Goal: Task Accomplishment & Management: Use online tool/utility

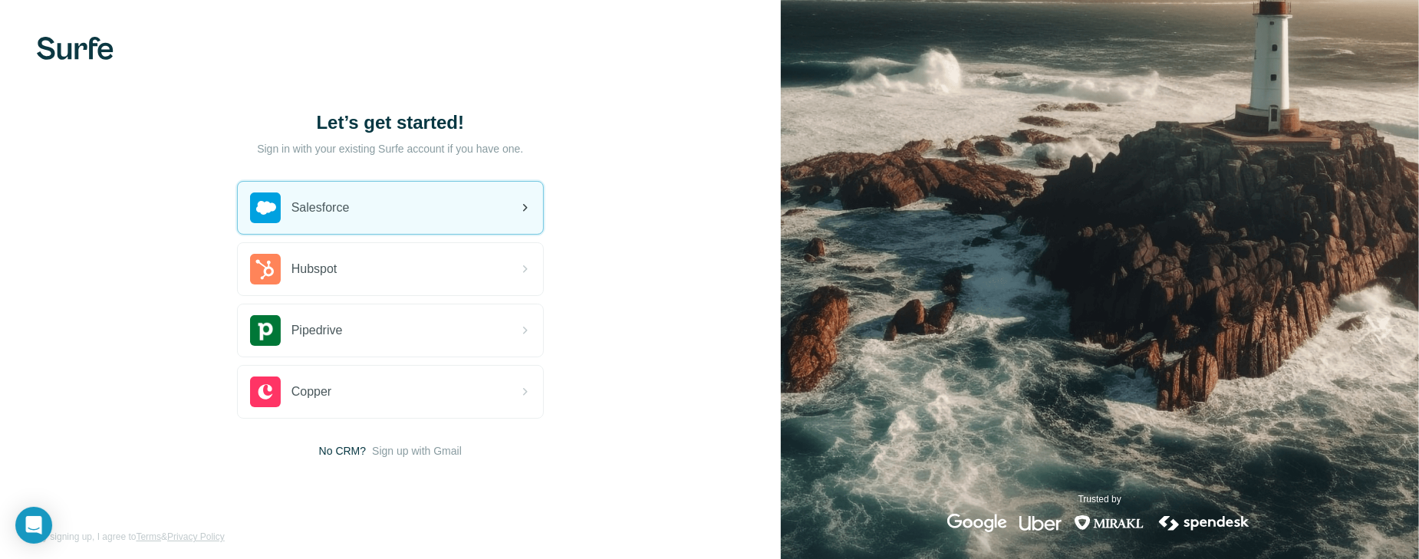
click at [462, 209] on div "Salesforce" at bounding box center [390, 208] width 305 height 52
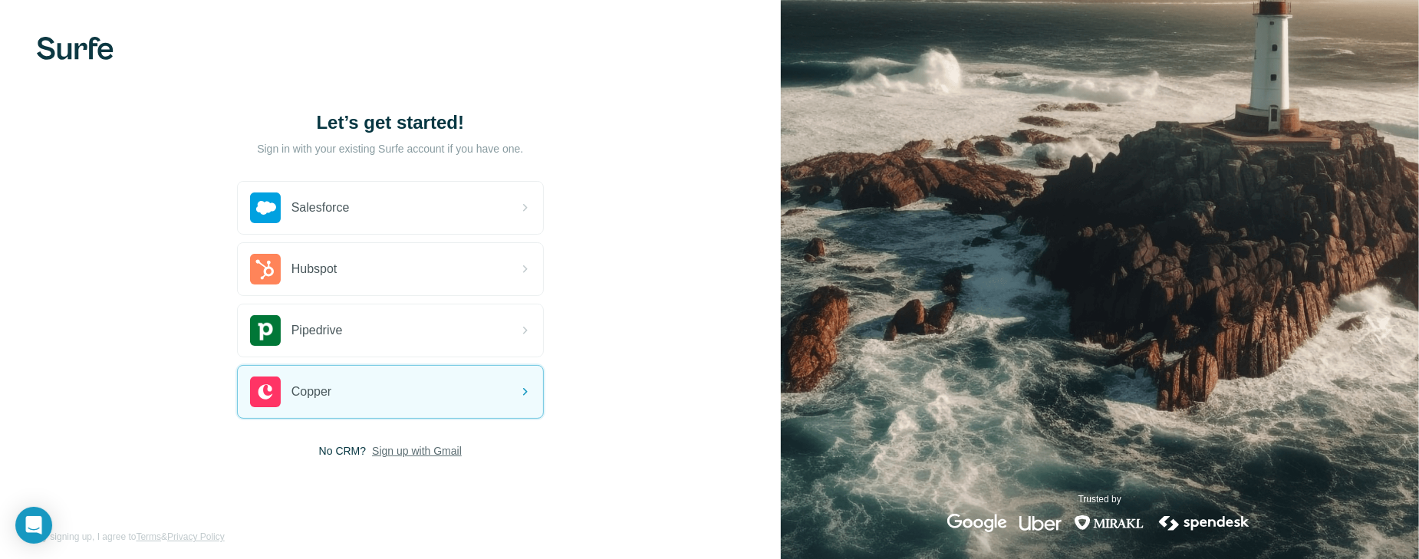
click at [430, 444] on span "Sign up with Gmail" at bounding box center [417, 450] width 90 height 15
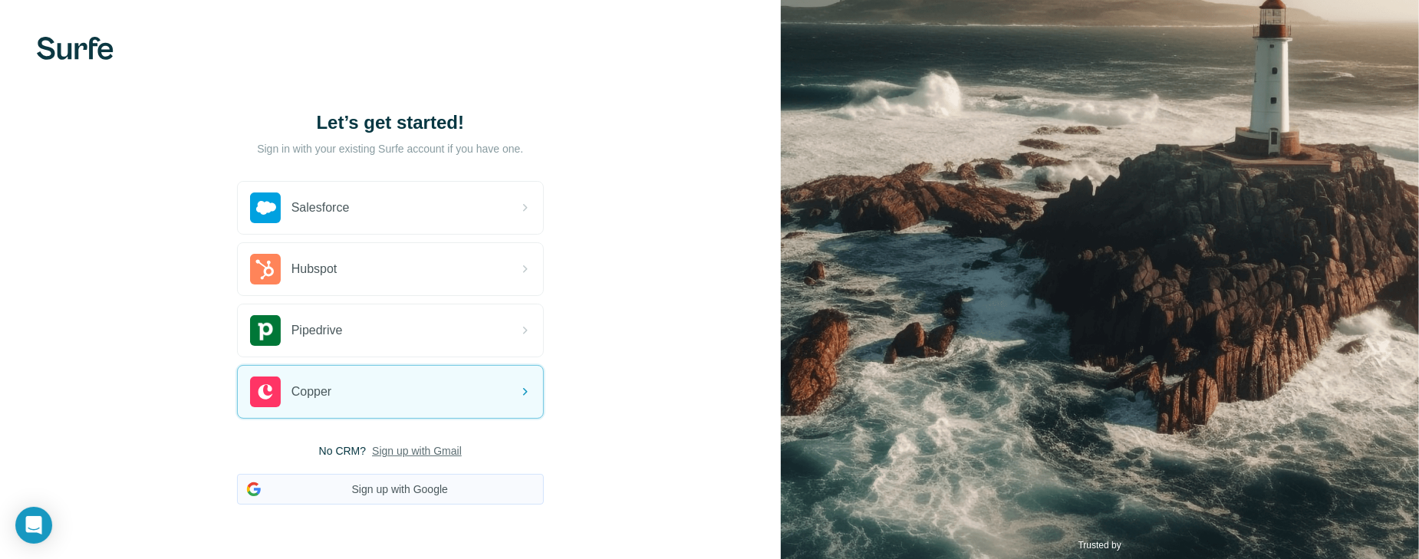
click at [379, 483] on button "Sign up with Google" at bounding box center [390, 489] width 307 height 31
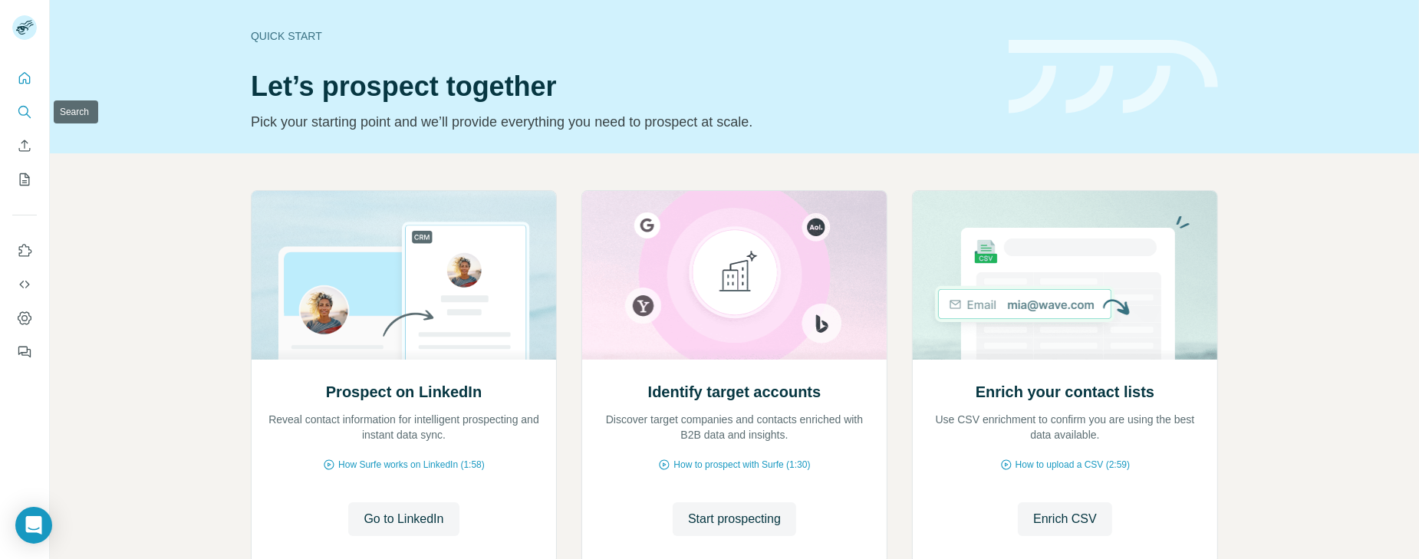
click at [18, 120] on button "Search" at bounding box center [24, 112] width 25 height 28
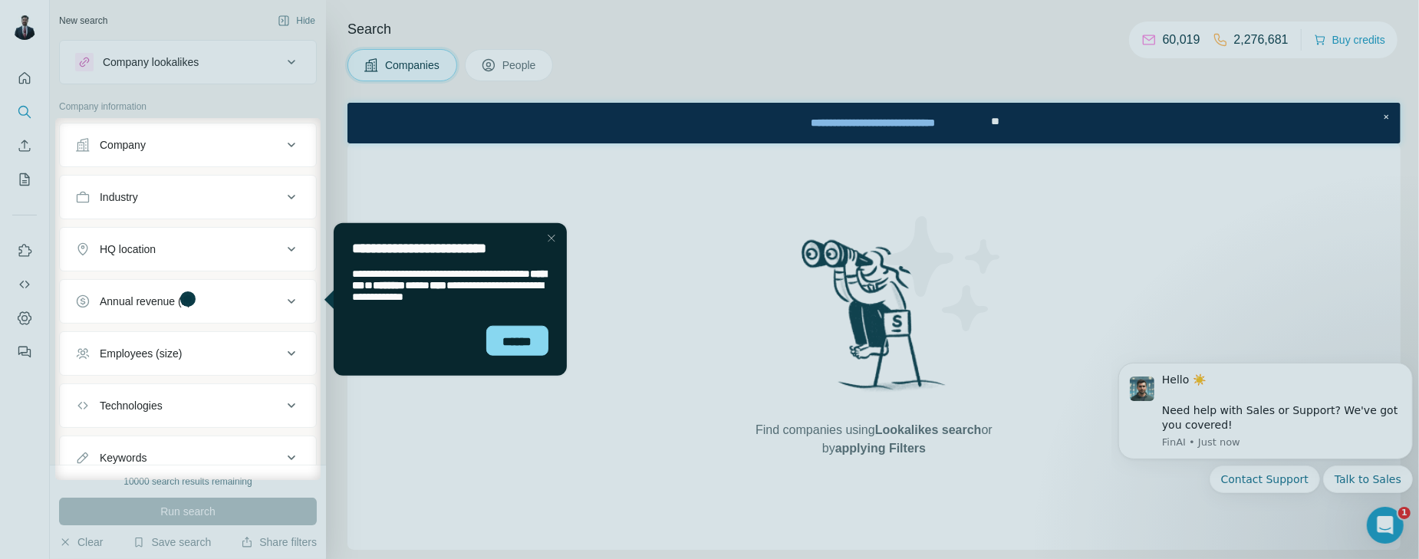
click at [550, 241] on div "Close Step" at bounding box center [551, 238] width 18 height 18
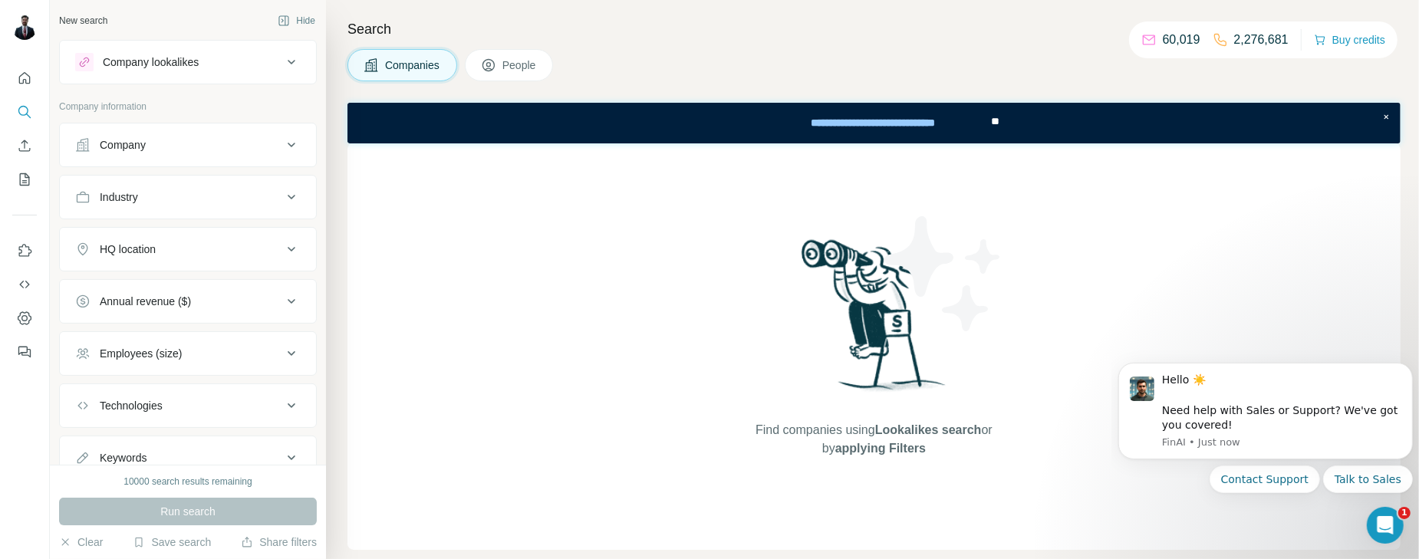
click at [287, 143] on icon at bounding box center [291, 145] width 18 height 18
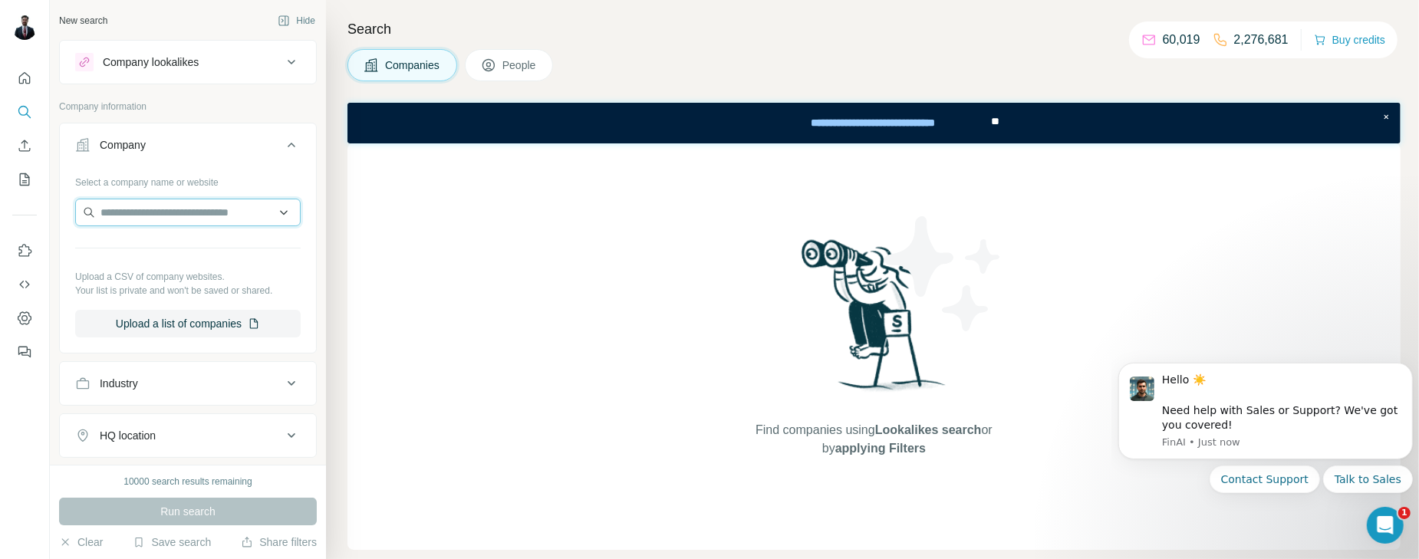
click at [197, 215] on input "text" at bounding box center [188, 213] width 226 height 28
paste input "**********"
type input "*"
paste input "**********"
type input "**********"
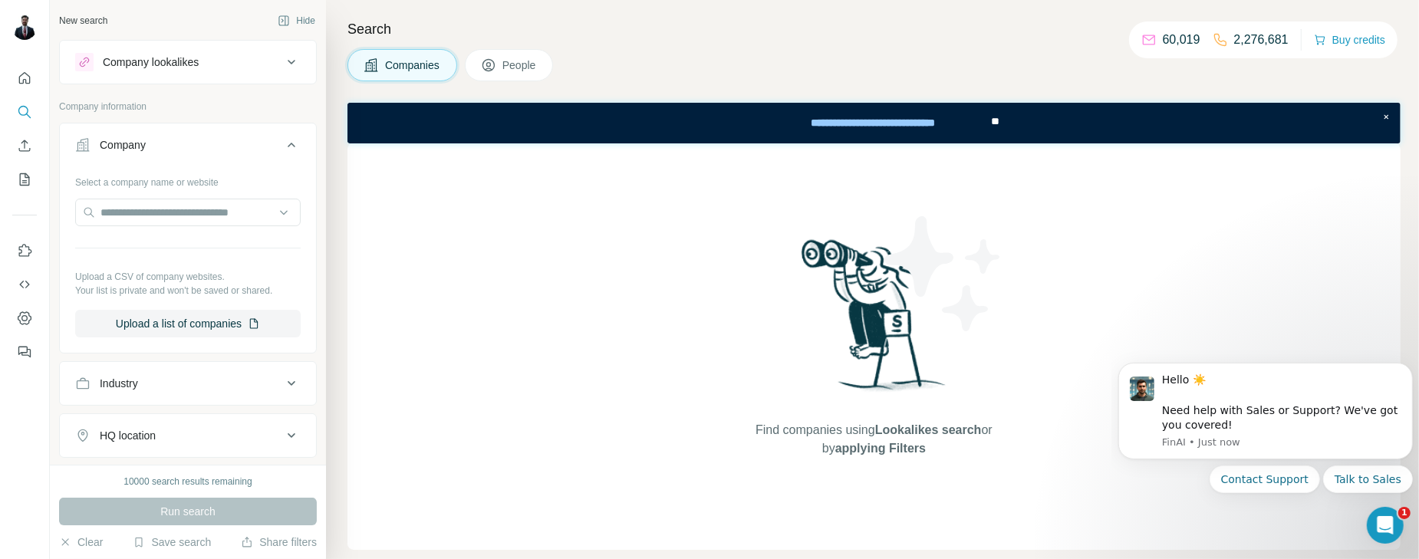
click at [259, 137] on div "Company" at bounding box center [178, 144] width 207 height 15
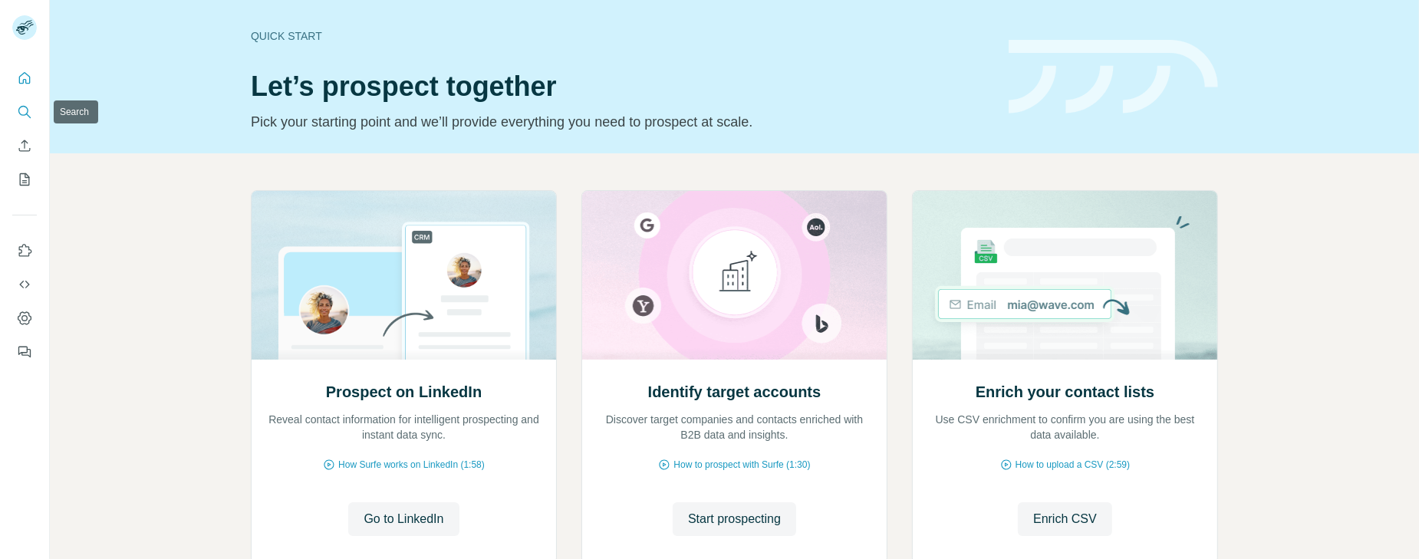
click at [27, 115] on icon "Search" at bounding box center [24, 111] width 15 height 15
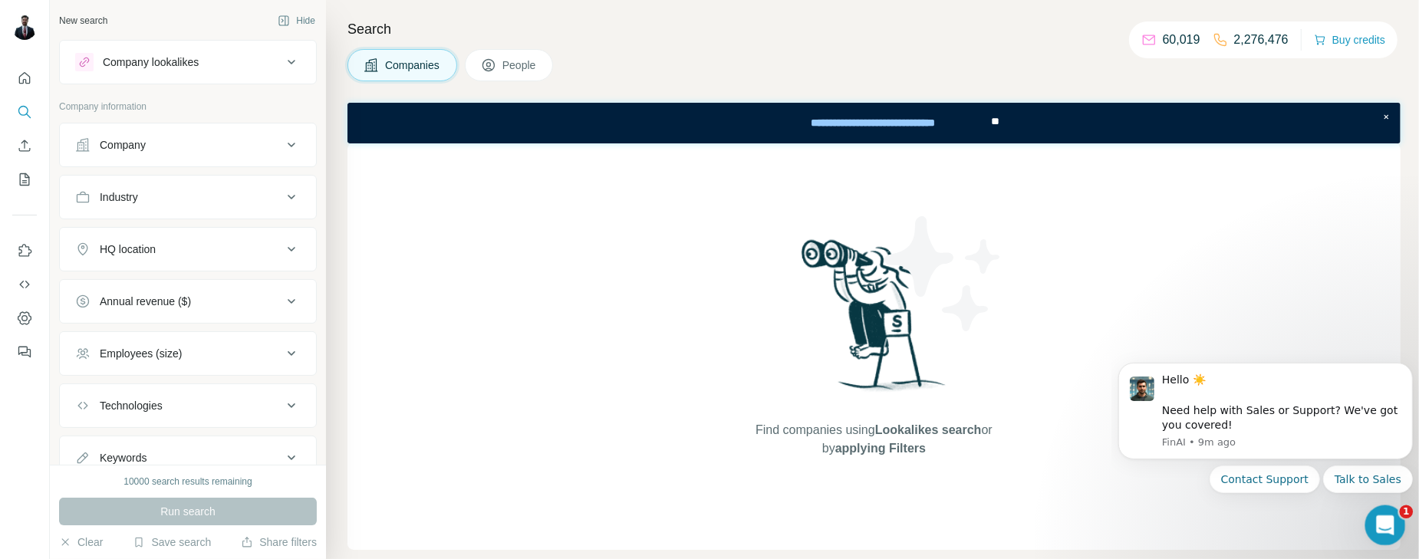
drag, startPoint x: 1379, startPoint y: 523, endPoint x: 1136, endPoint y: 466, distance: 249.0
click at [1365, 505] on html at bounding box center [1383, 523] width 37 height 37
click at [1368, 527] on div "Open Intercom Messenger" at bounding box center [1383, 523] width 51 height 51
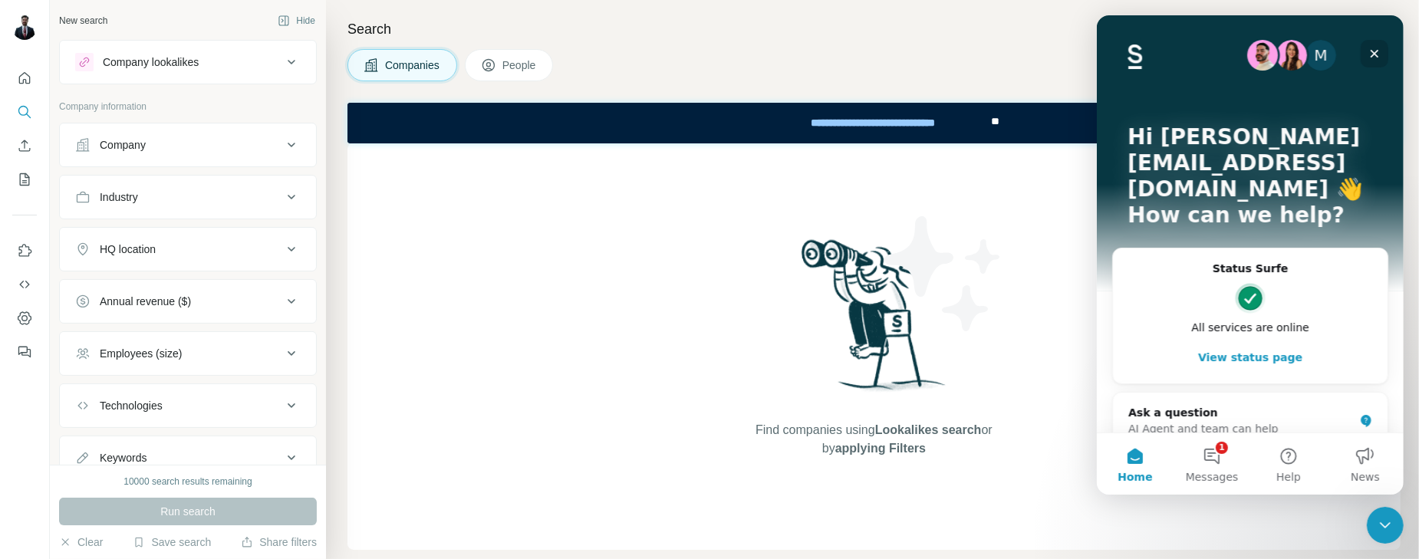
click at [1379, 51] on icon "Close" at bounding box center [1374, 54] width 12 height 12
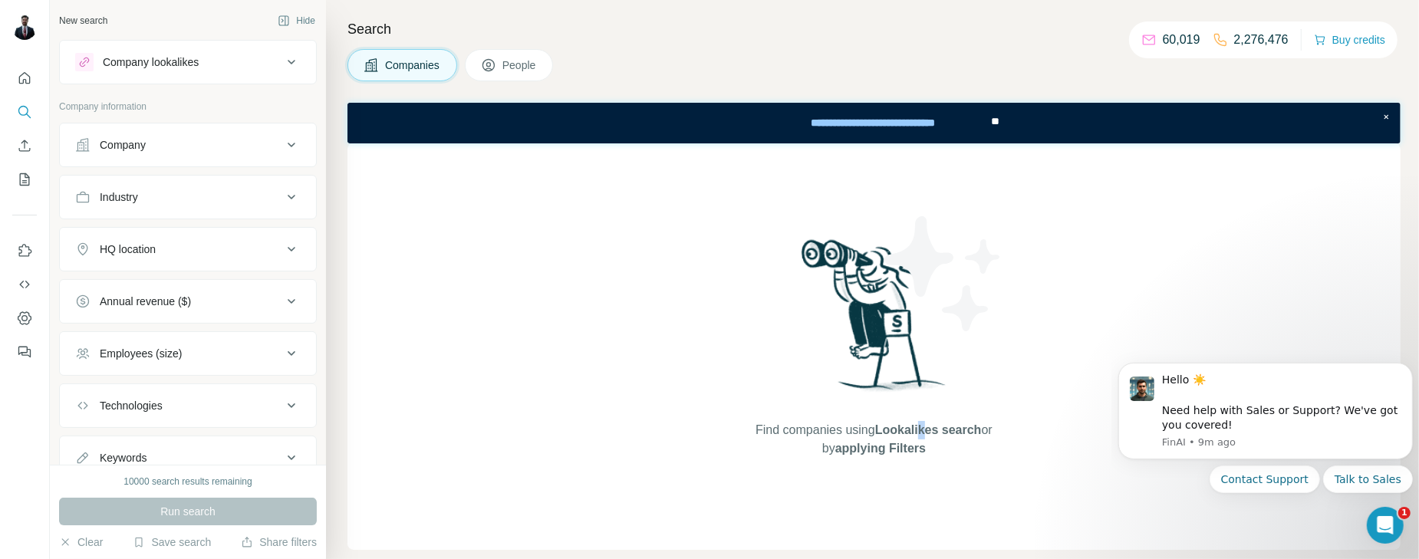
drag, startPoint x: 915, startPoint y: 414, endPoint x: 828, endPoint y: 410, distance: 87.5
click at [914, 414] on div "Find companies using Lookalikes search or by applying Filters" at bounding box center [875, 346] width 276 height 407
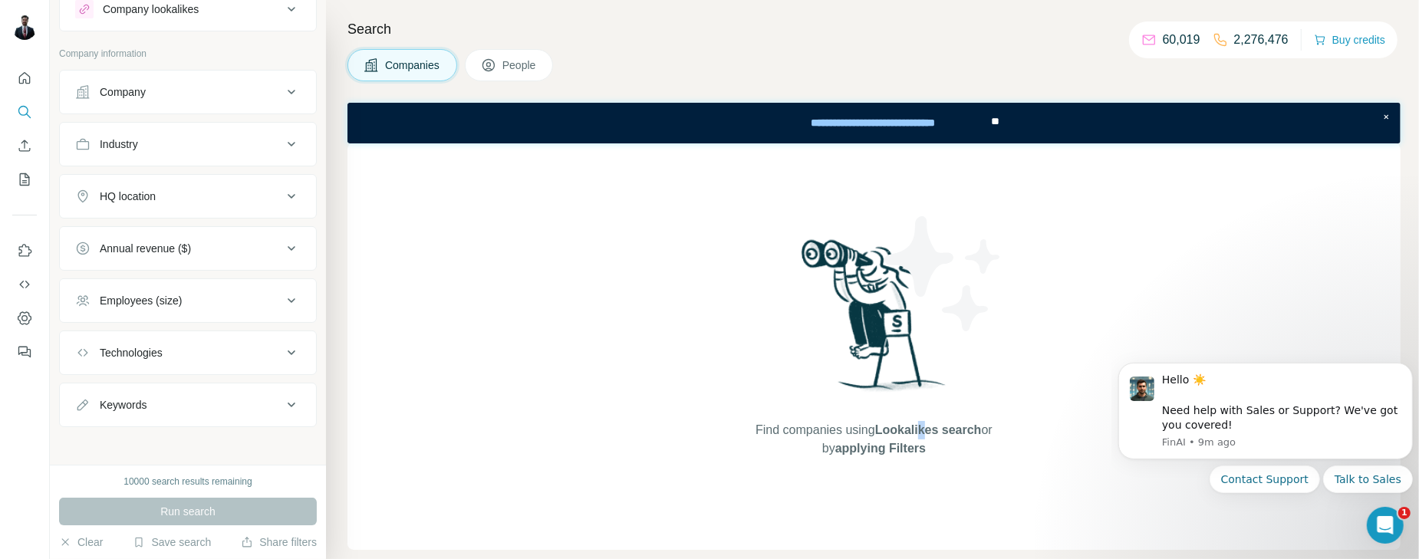
scroll to position [54, 0]
click at [265, 292] on div "Employees (size)" at bounding box center [178, 299] width 207 height 15
click at [270, 292] on div "Employees (size)" at bounding box center [178, 299] width 207 height 15
click at [28, 78] on icon "Quick start" at bounding box center [24, 78] width 15 height 15
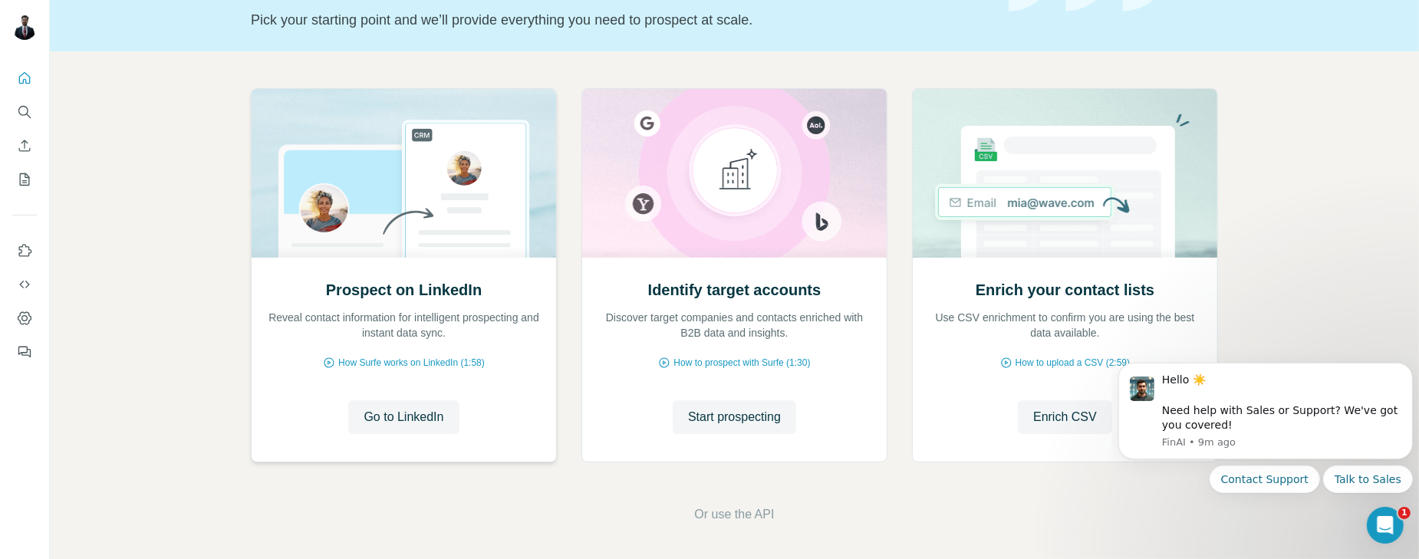
scroll to position [103, 0]
click at [430, 424] on span "Go to LinkedIn" at bounding box center [404, 416] width 80 height 18
